Goal: Find specific page/section

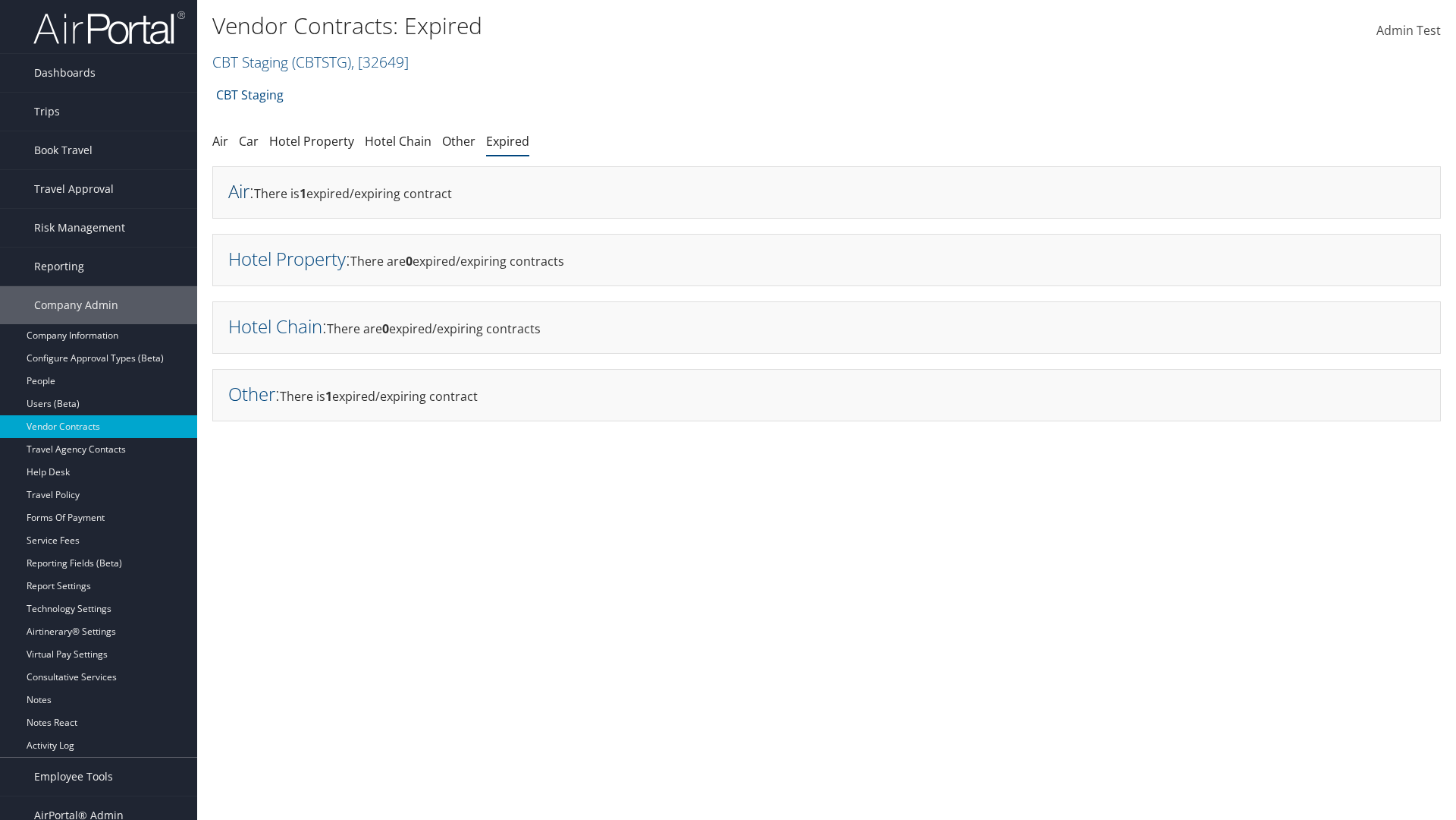
click at [239, 191] on link "Air" at bounding box center [238, 191] width 21 height 25
click at [287, 258] on link "Hotel Property" at bounding box center [287, 258] width 117 height 25
click at [275, 326] on link "Hotel Chain" at bounding box center [274, 326] width 94 height 25
